Goal: Transaction & Acquisition: Purchase product/service

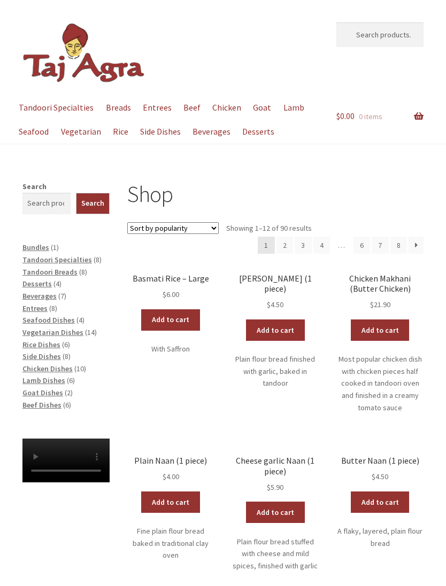
click at [445, 360] on div "Shop Sort by popularity Sort by average rating Sort by latest Sort by price: lo…" at bounding box center [223, 585] width 446 height 809
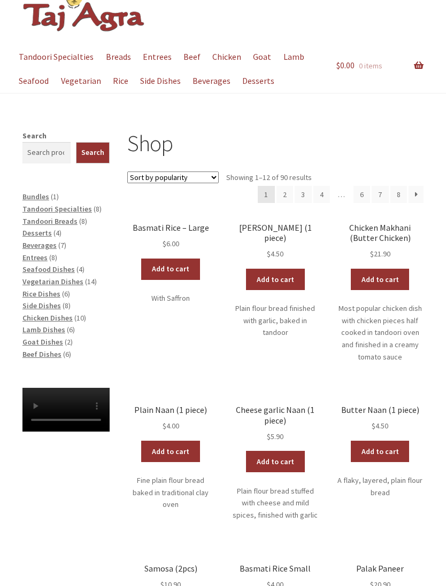
scroll to position [51, 0]
click at [36, 192] on span "Bundles" at bounding box center [35, 197] width 27 height 10
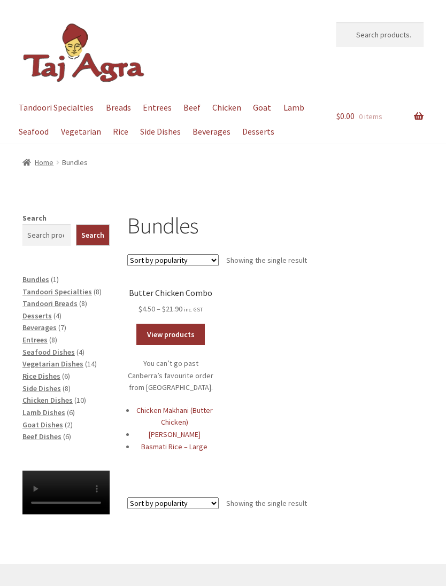
click at [181, 292] on h2 "Butter Chicken Combo" at bounding box center [170, 293] width 87 height 10
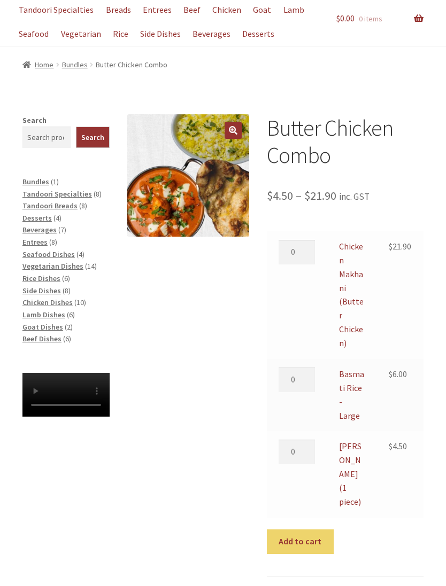
scroll to position [98, 0]
click at [39, 241] on span "Entrees" at bounding box center [34, 242] width 25 height 10
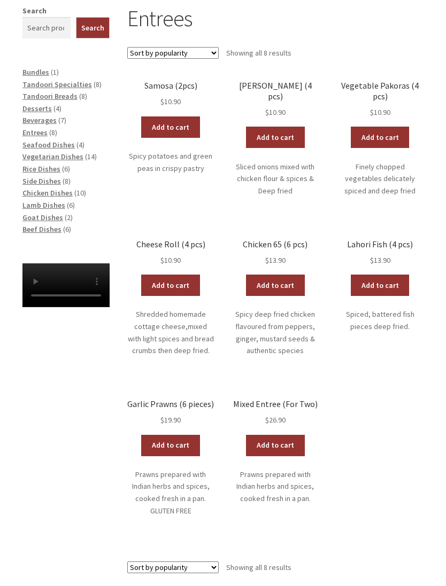
scroll to position [207, 0]
click at [275, 406] on link "Mixed Entree (For Two) $ 26.90" at bounding box center [274, 412] width 87 height 27
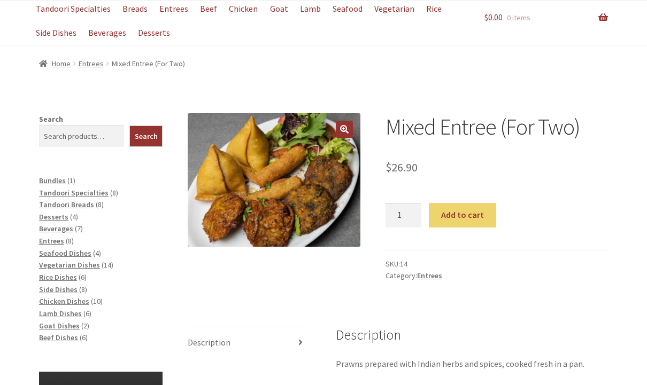
scroll to position [98, 0]
click at [53, 180] on span "Bundles" at bounding box center [52, 181] width 27 height 10
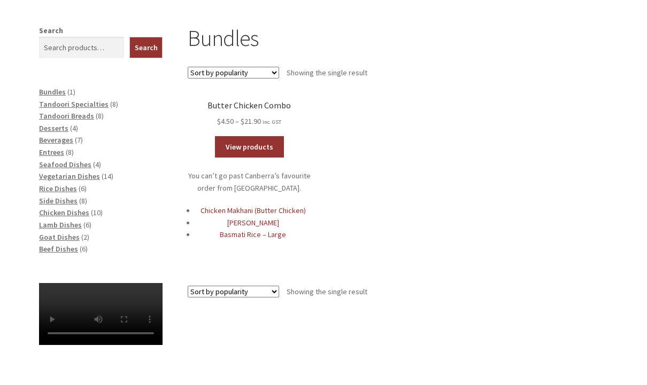
scroll to position [188, 0]
click at [43, 198] on span "Side Dishes" at bounding box center [58, 201] width 38 height 10
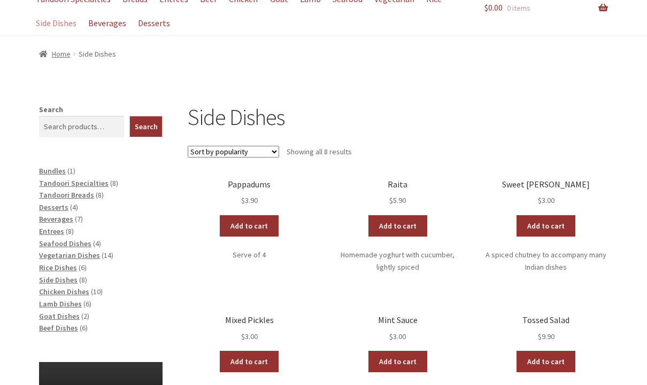
scroll to position [108, 0]
click at [48, 227] on span "Entrees" at bounding box center [51, 232] width 25 height 10
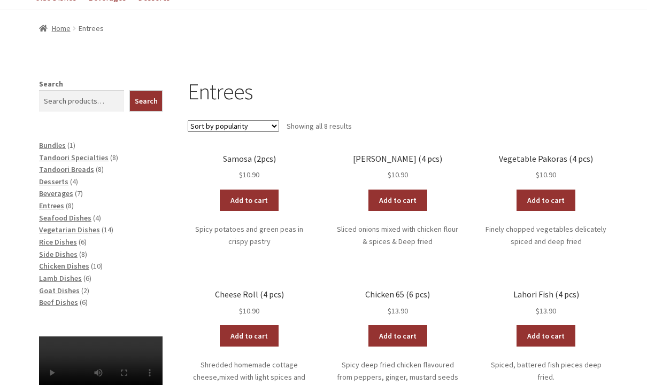
scroll to position [133, 0]
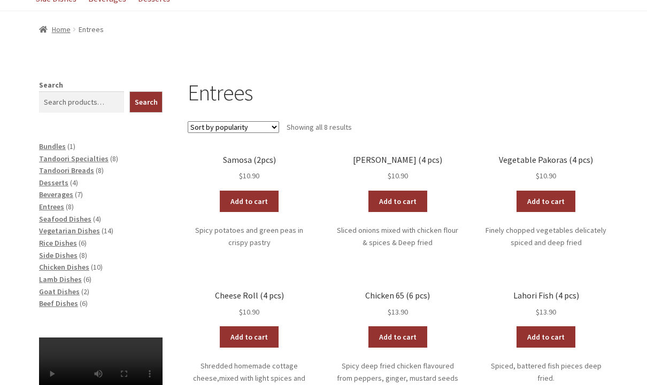
click at [53, 167] on span "Tandoori Breads" at bounding box center [66, 171] width 55 height 10
click at [52, 167] on span "Tandoori Breads" at bounding box center [66, 171] width 55 height 10
